Goal: Find specific page/section: Locate a particular part of the current website

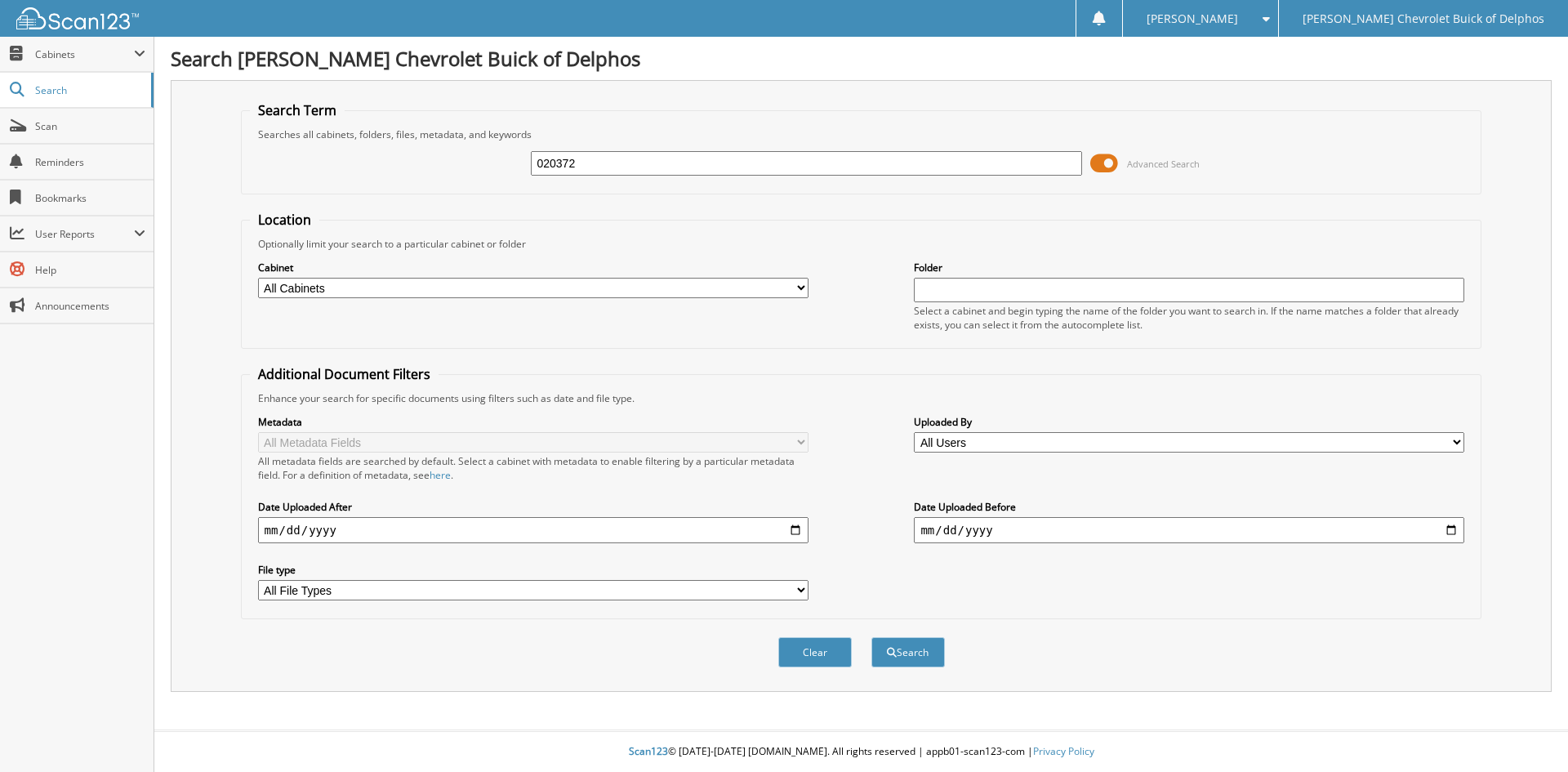
type input "020372"
click at [871, 637] on button "Search" at bounding box center [908, 652] width 74 height 30
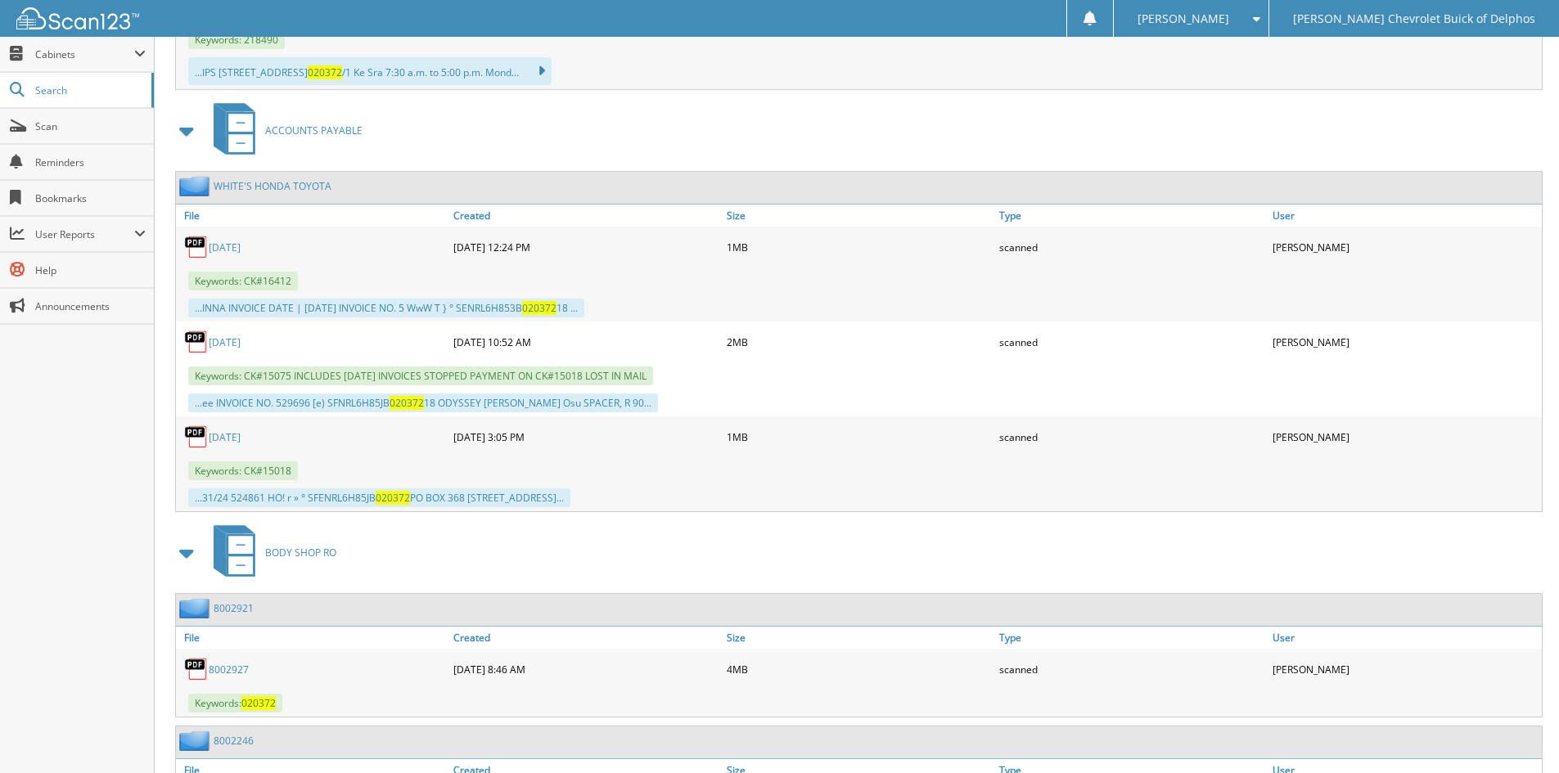
scroll to position [1064, 0]
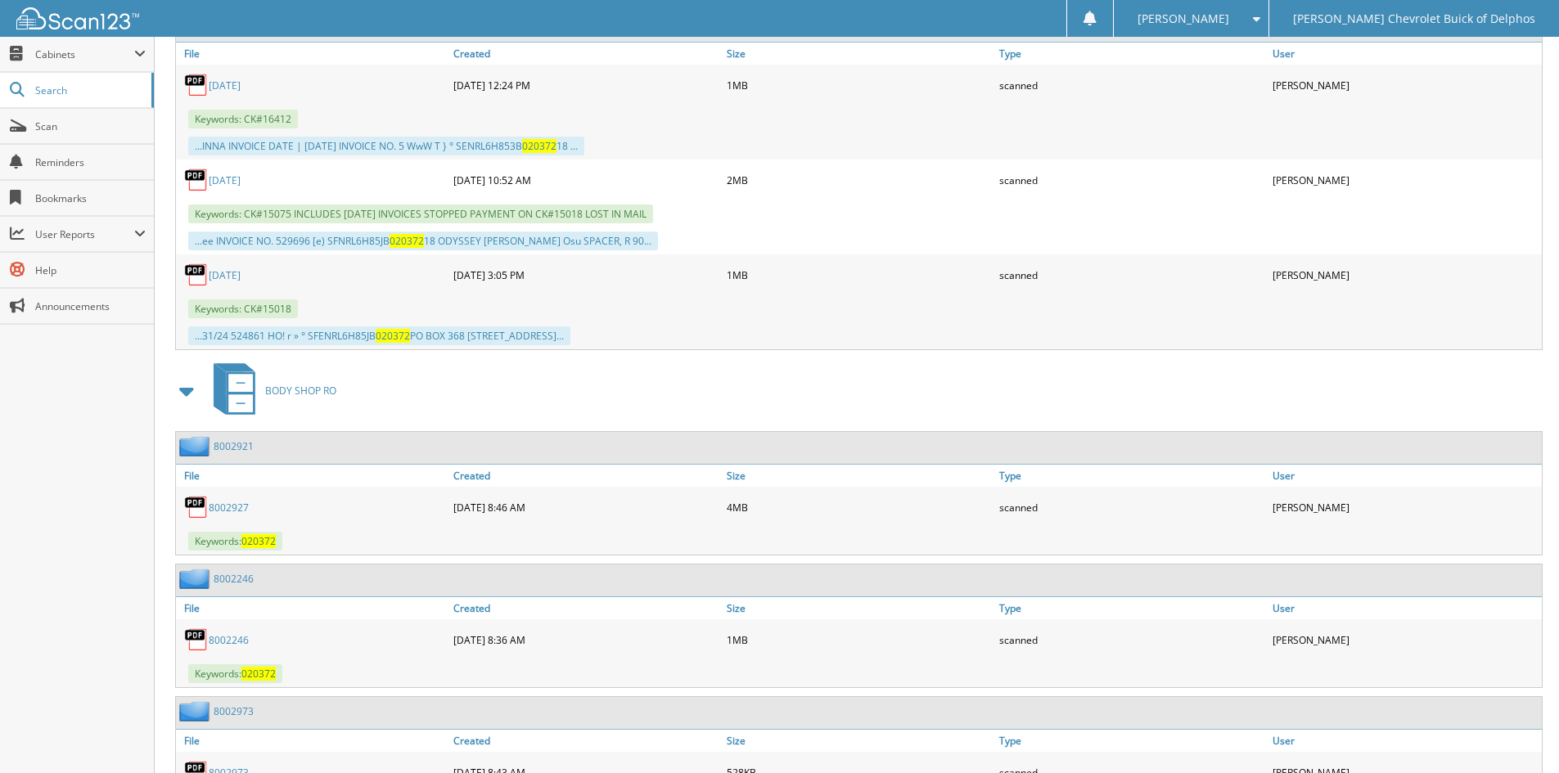
click at [214, 506] on link "8002927" at bounding box center [229, 508] width 40 height 14
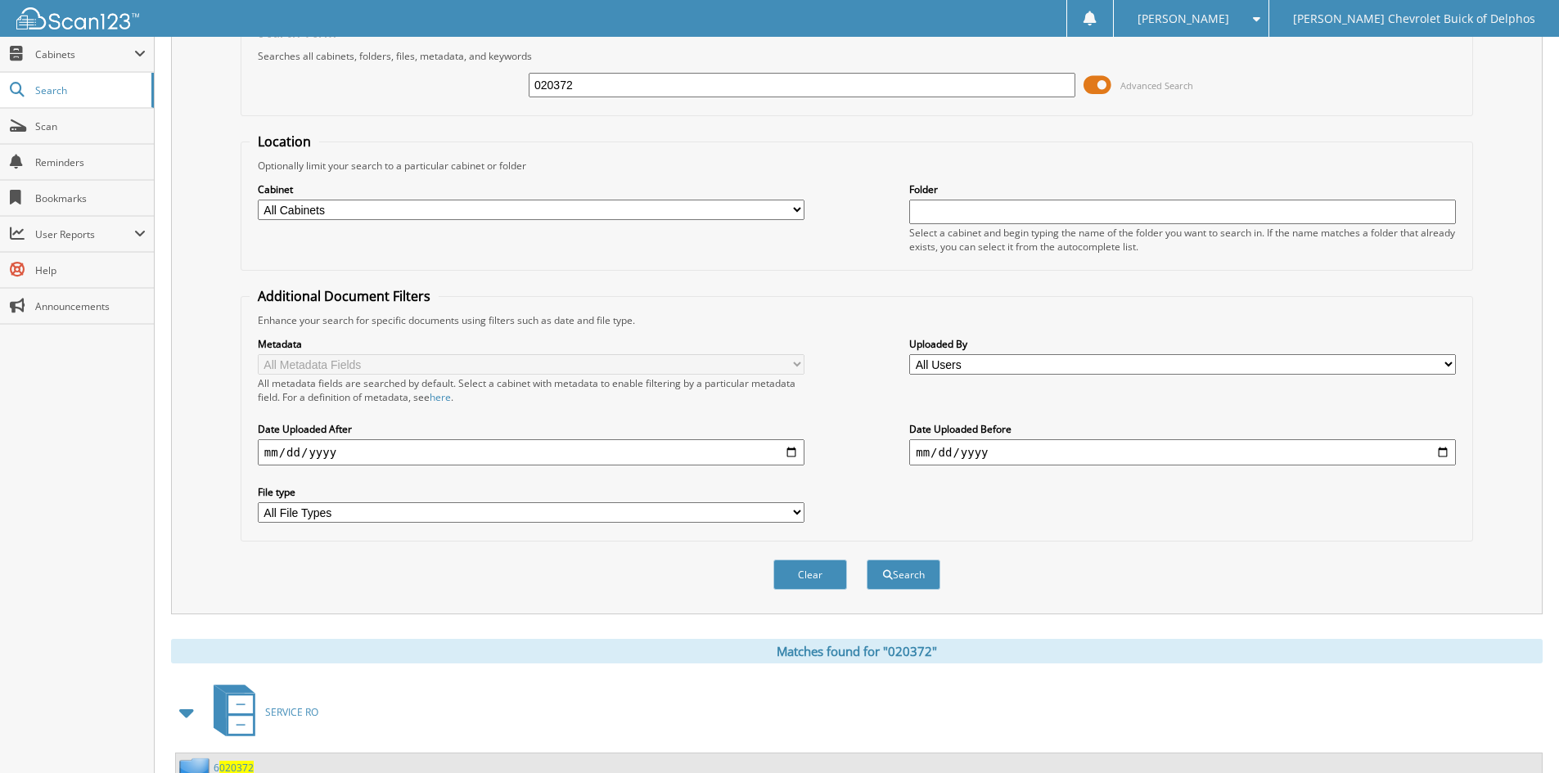
scroll to position [0, 0]
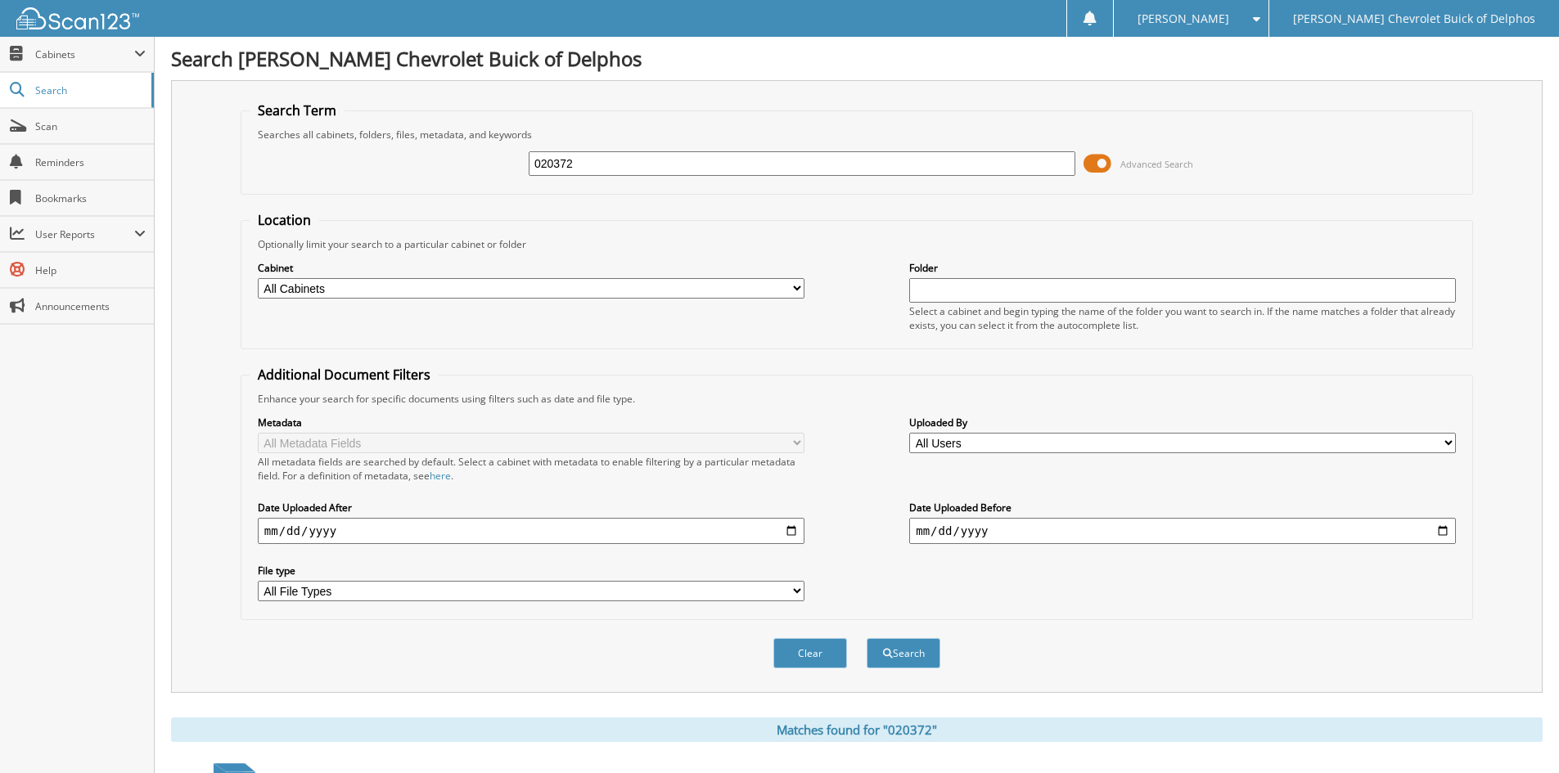
drag, startPoint x: 554, startPoint y: 168, endPoint x: 513, endPoint y: 178, distance: 42.1
click at [513, 178] on div "020372 Advanced Search" at bounding box center [857, 164] width 1214 height 44
type input "[PERSON_NAME]"
click at [866, 638] on button "Search" at bounding box center [903, 653] width 74 height 30
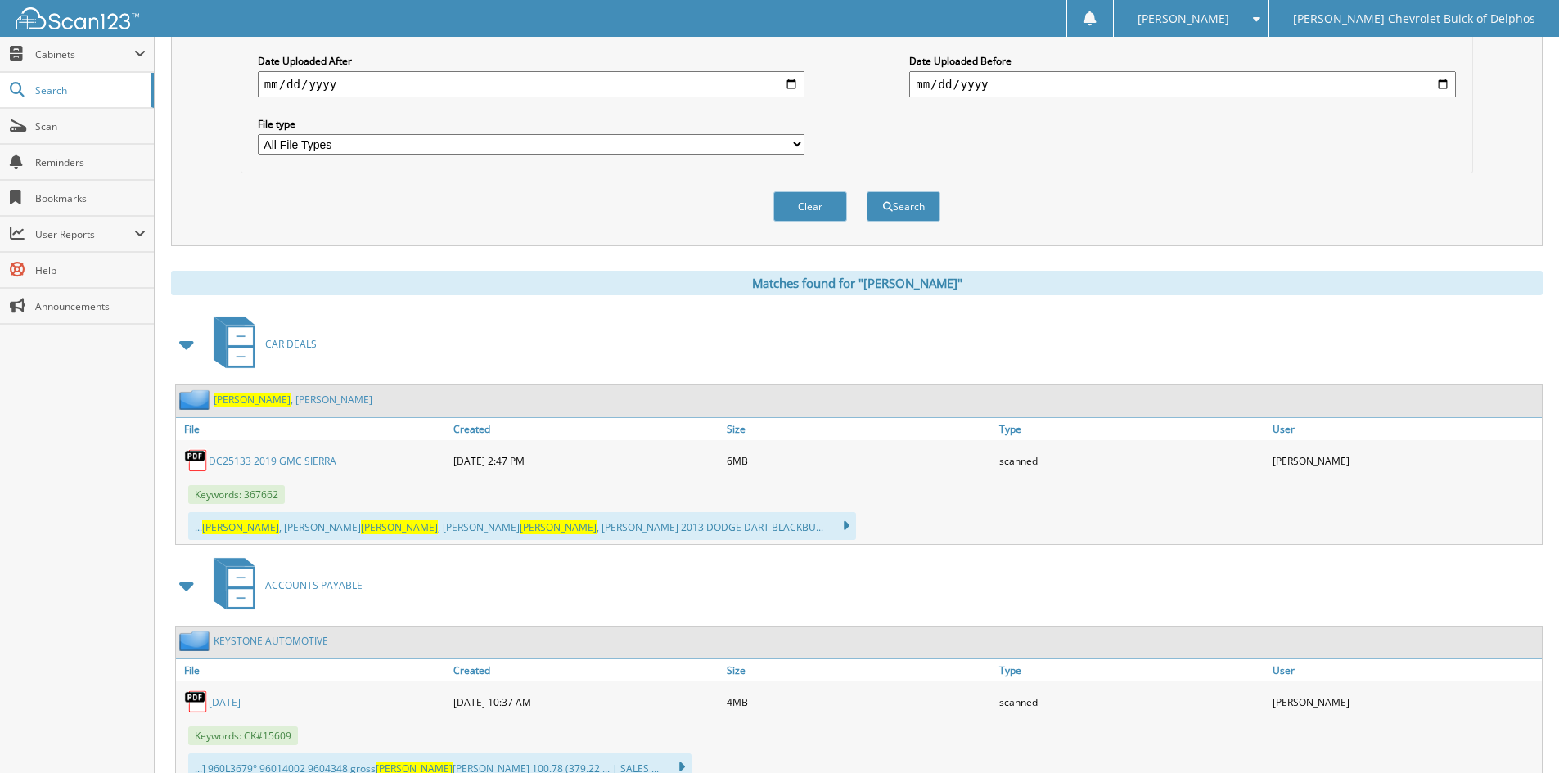
scroll to position [491, 0]
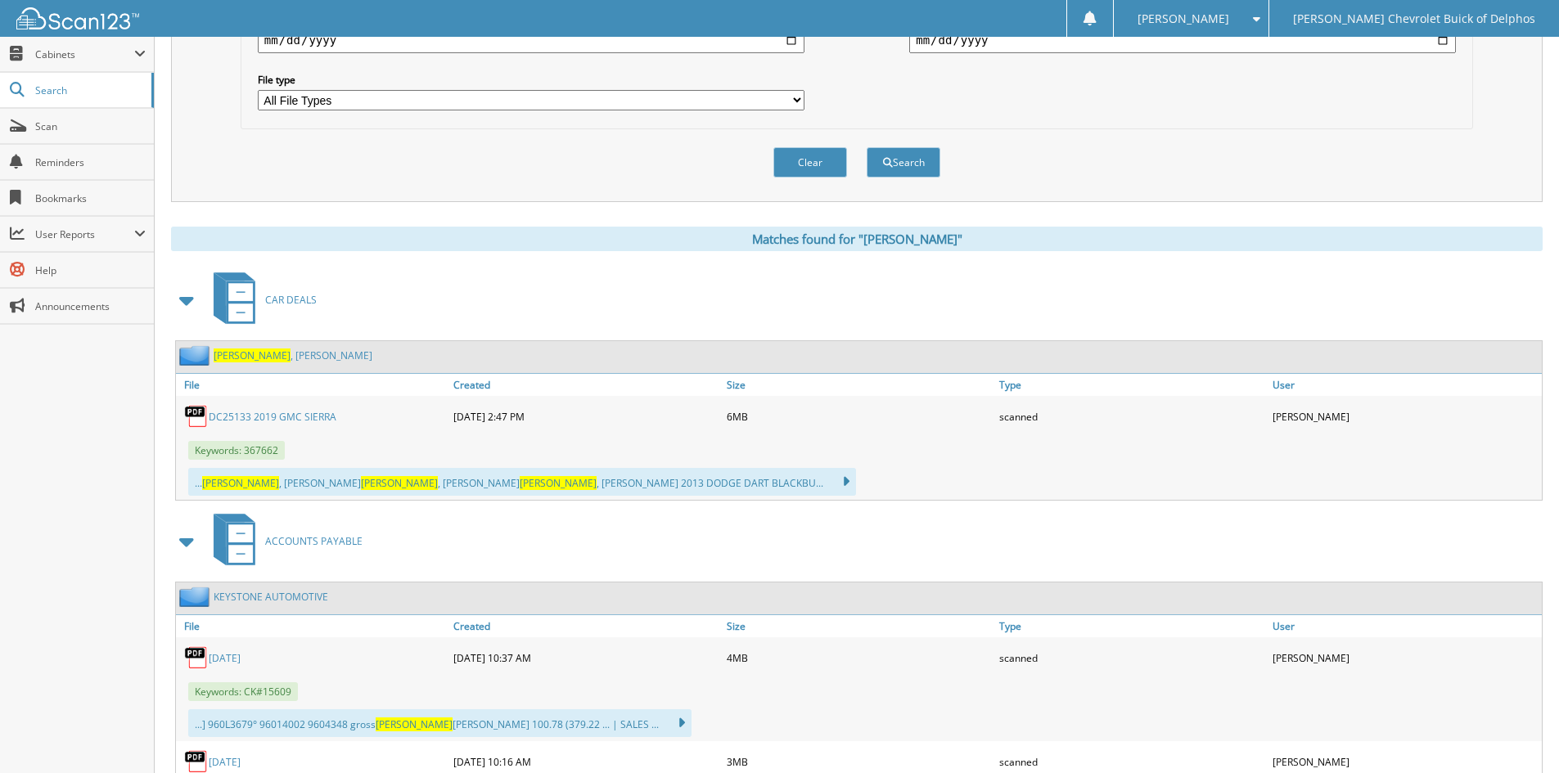
click at [288, 416] on link "DC25133 2019 GMC SIERRA" at bounding box center [273, 417] width 128 height 14
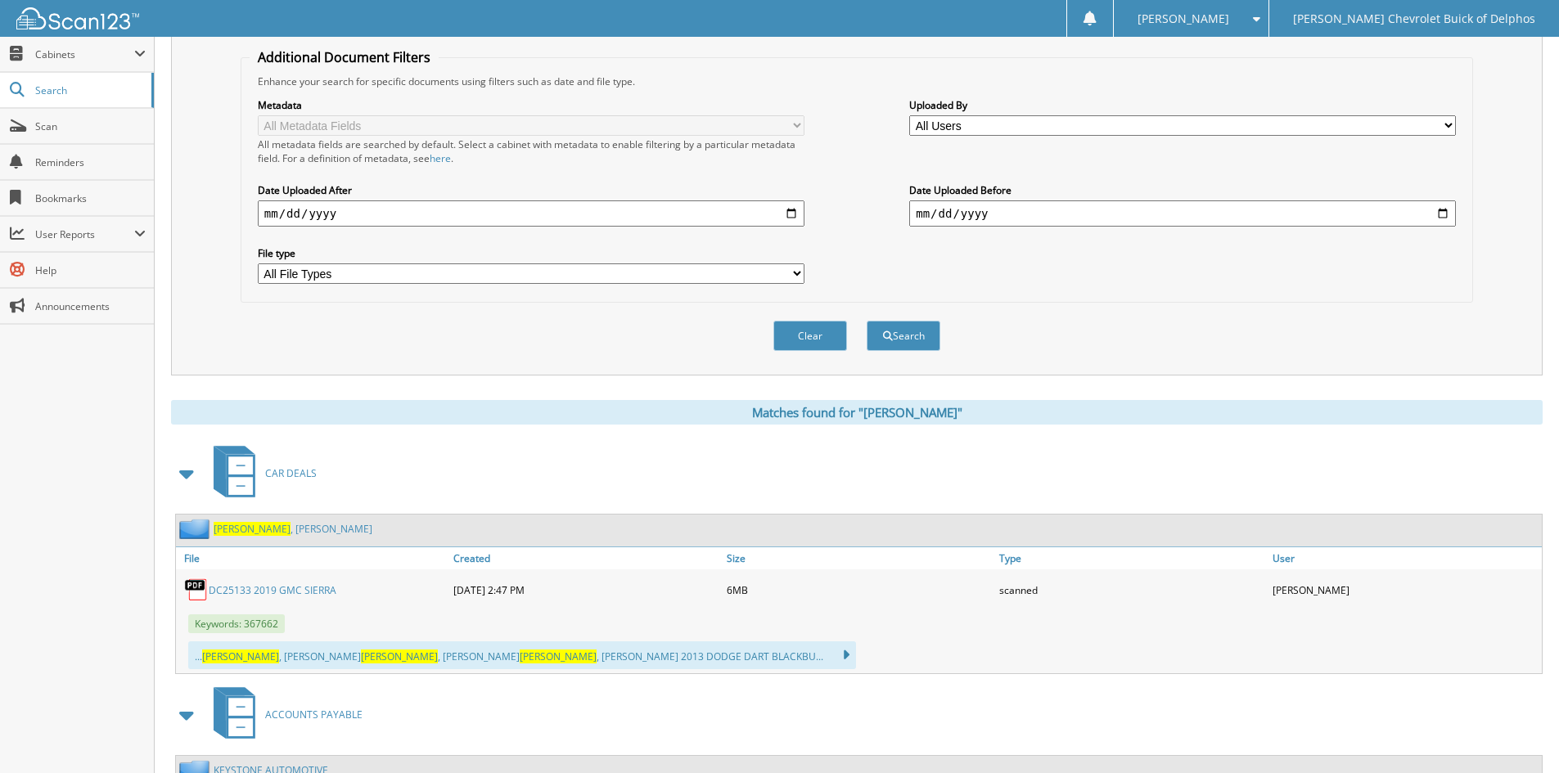
scroll to position [0, 0]
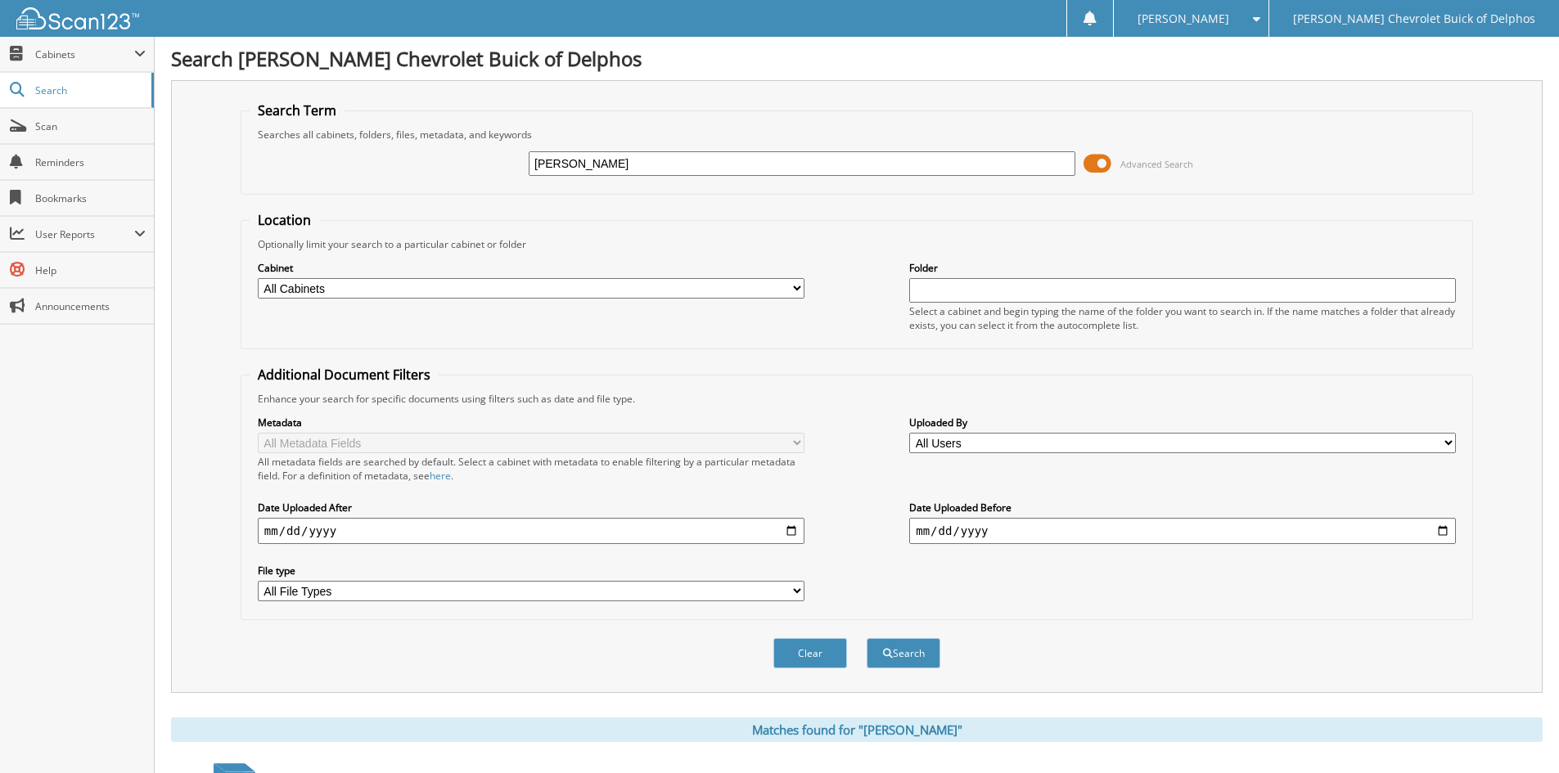
click at [47, 20] on img at bounding box center [77, 18] width 123 height 22
